Goal: Task Accomplishment & Management: Manage account settings

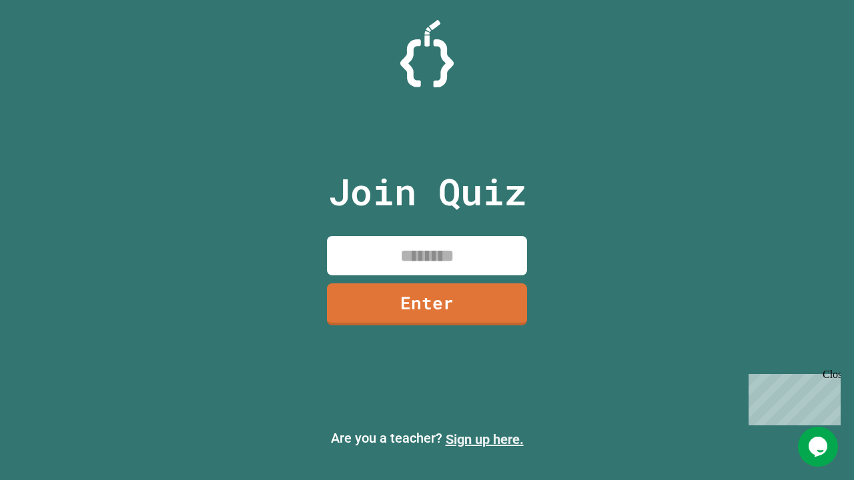
click at [484, 440] on link "Sign up here." at bounding box center [485, 440] width 78 height 16
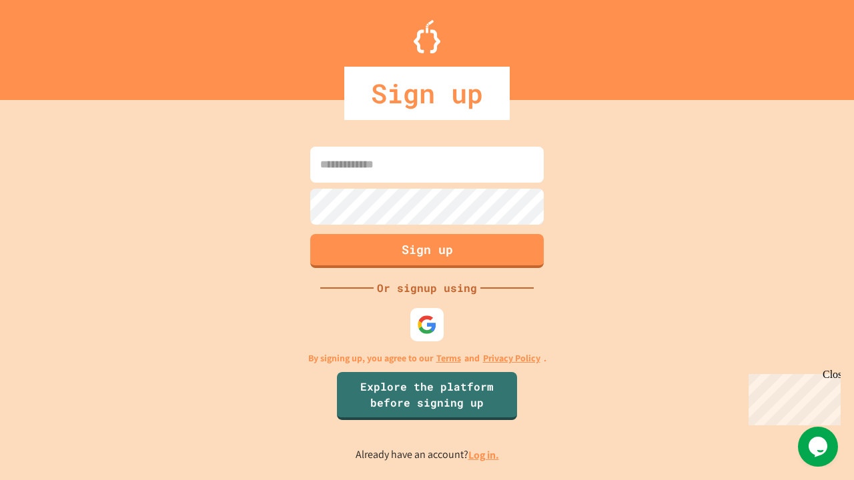
click at [484, 455] on link "Log in." at bounding box center [483, 455] width 31 height 14
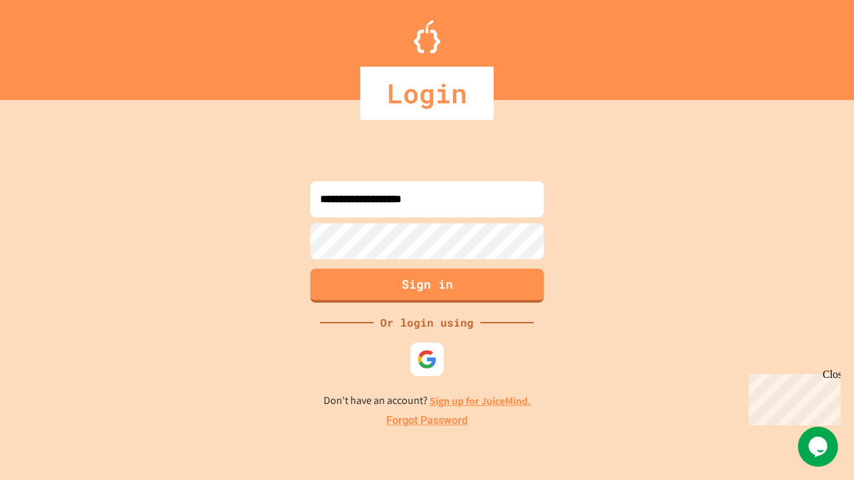
type input "**********"
